Goal: Task Accomplishment & Management: Manage account settings

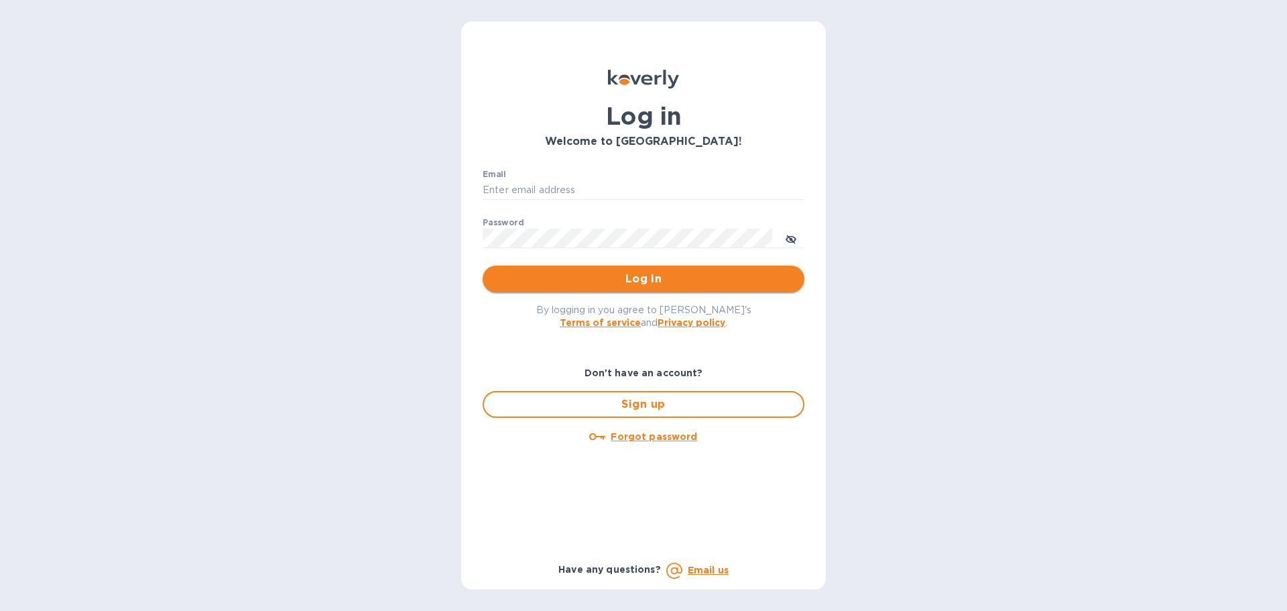
type input "eli@hyclogistics.com"
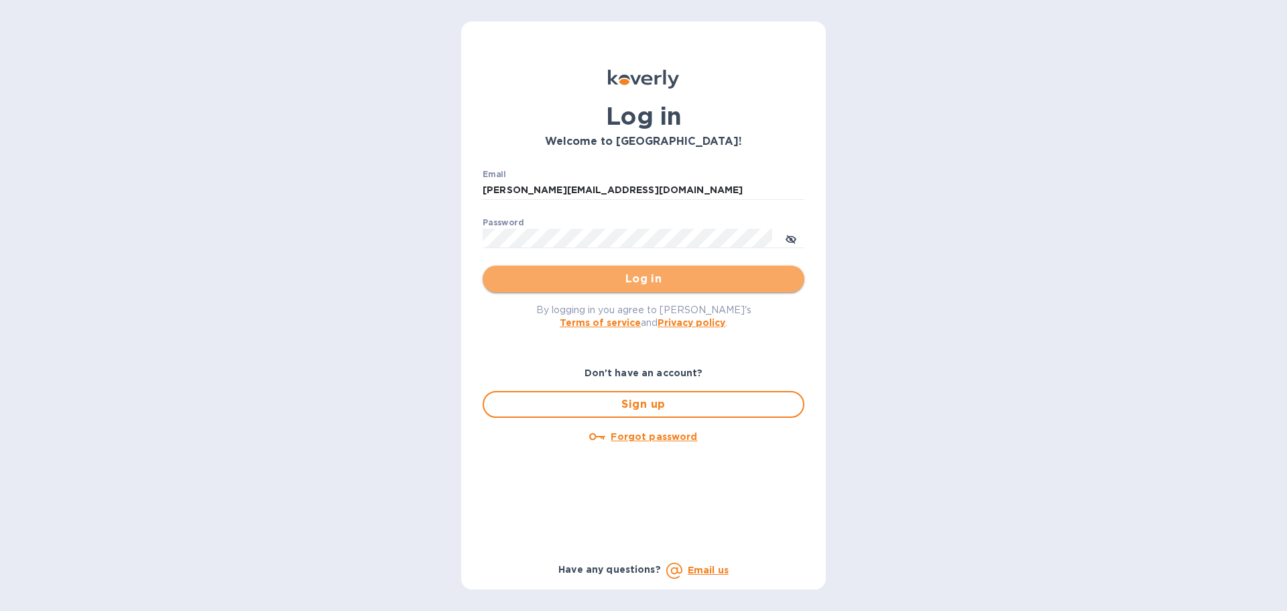
click at [609, 270] on button "Log in" at bounding box center [644, 279] width 322 height 27
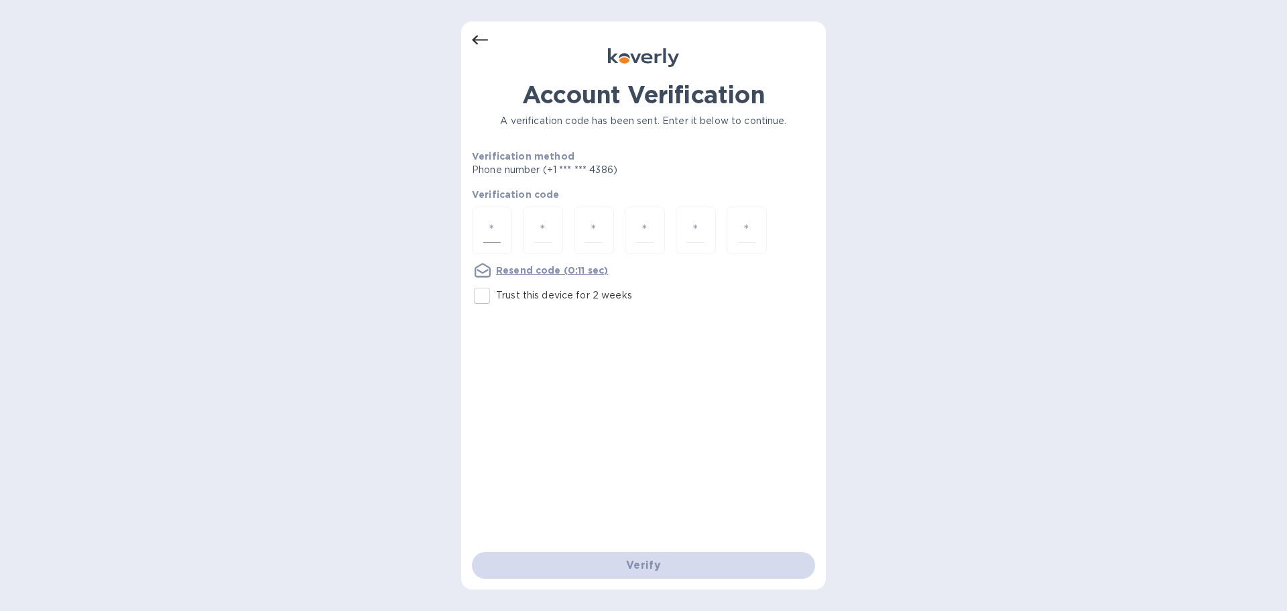
click at [507, 233] on div at bounding box center [492, 231] width 40 height 48
click at [484, 228] on input "number" at bounding box center [491, 230] width 17 height 25
type input "7"
type input "9"
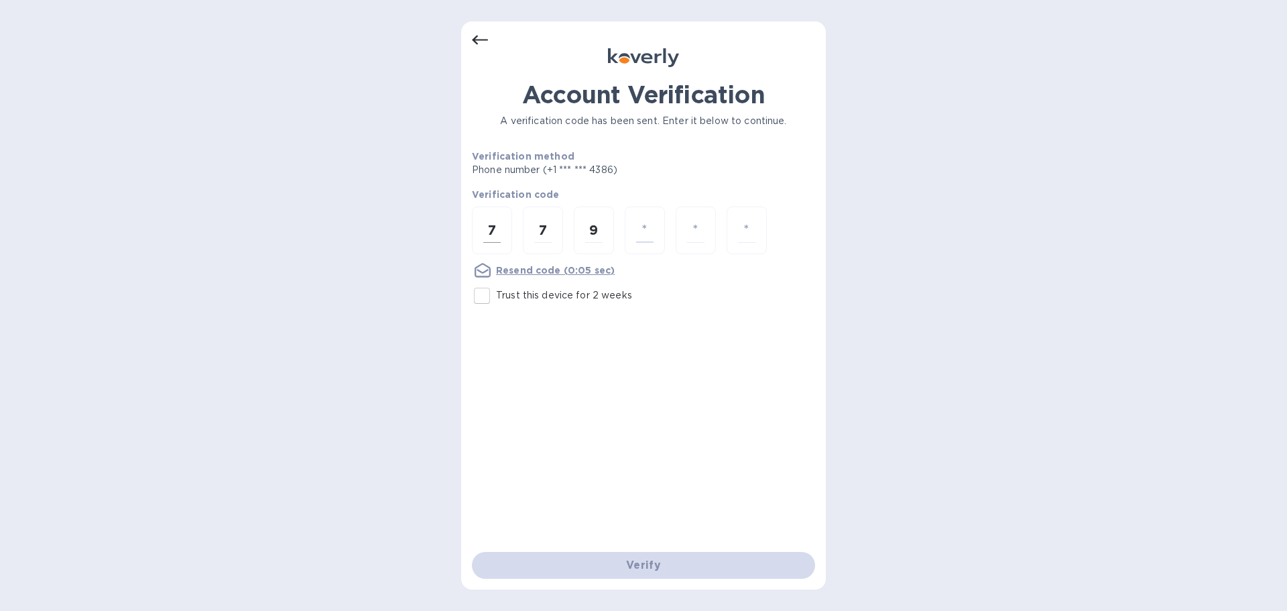
type input "3"
type input "9"
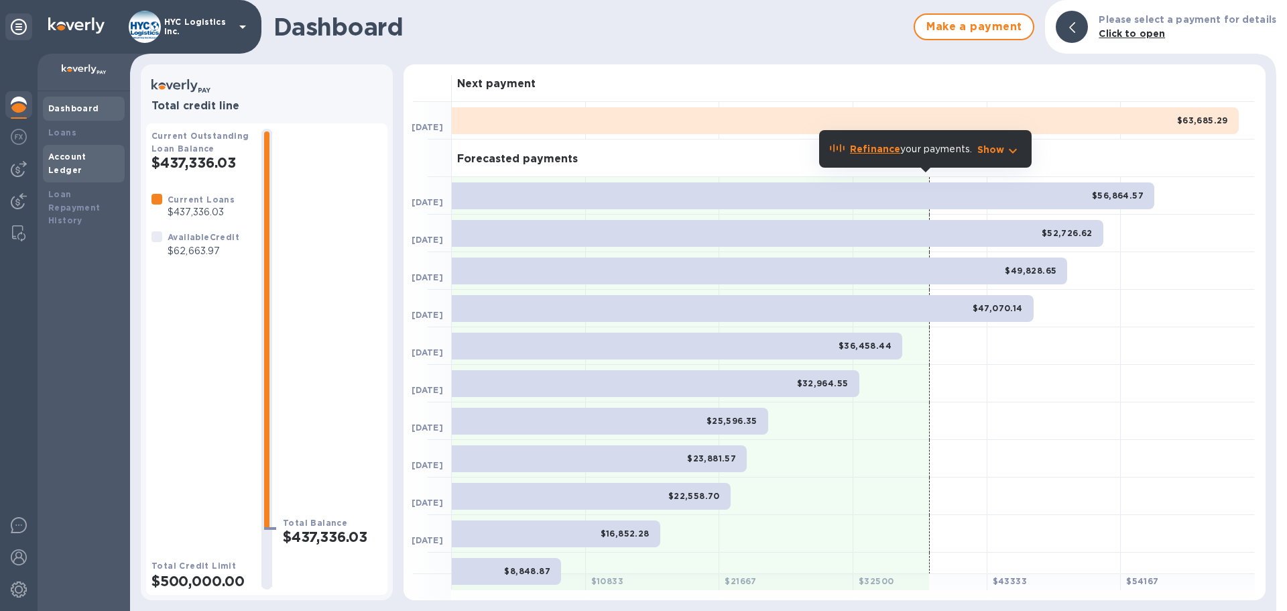
click at [86, 153] on b "Account Ledger" at bounding box center [67, 163] width 38 height 23
